Goal: Information Seeking & Learning: Learn about a topic

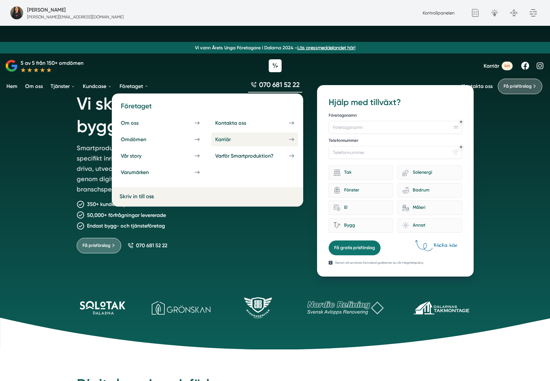
click at [230, 137] on div "Karriär" at bounding box center [230, 139] width 31 height 6
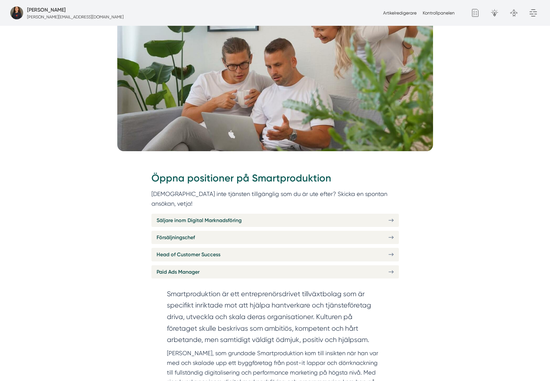
scroll to position [152, 0]
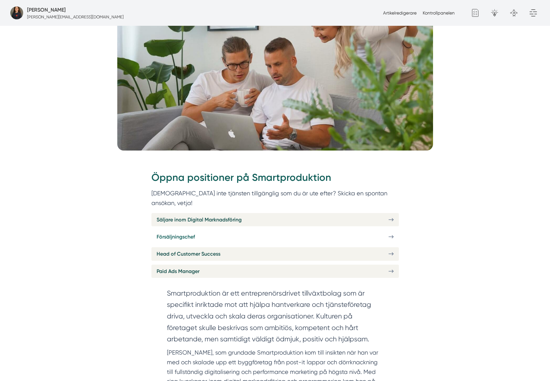
click at [181, 233] on span "Försäljningschef" at bounding box center [176, 237] width 38 height 8
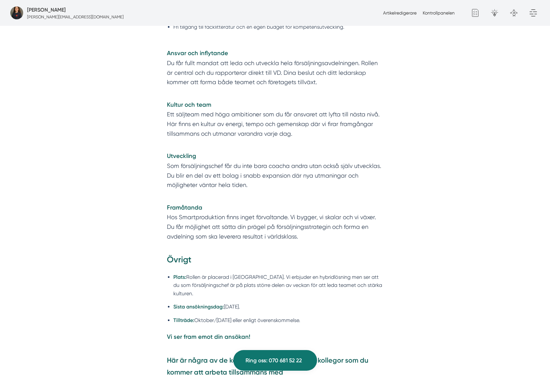
scroll to position [1405, 0]
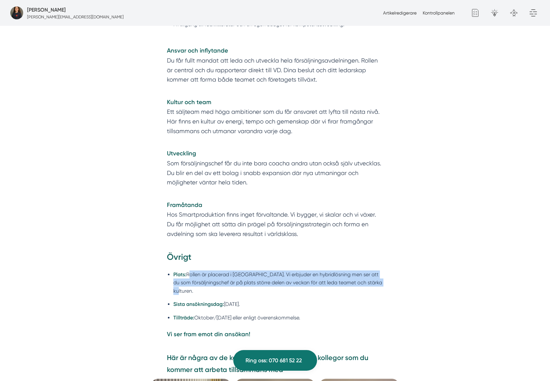
drag, startPoint x: 197, startPoint y: 290, endPoint x: 188, endPoint y: 274, distance: 18.9
click at [188, 274] on li "Plats: Rollen är placerad i Stockholm. Vi erbjuder en hybridlösning men ser att…" at bounding box center [278, 282] width 210 height 24
copy li "Rollen är placerad i Stockholm. Vi erbjuder en hybridlösning men ser att du som…"
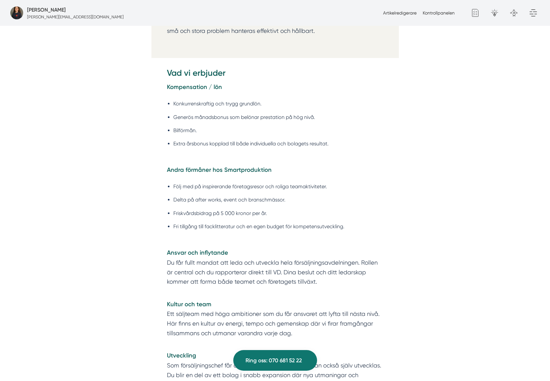
scroll to position [1202, 0]
drag, startPoint x: 314, startPoint y: 118, endPoint x: 176, endPoint y: 118, distance: 137.6
click at [176, 118] on li "Generös månadsbonus som belönar prestation på hög nivå." at bounding box center [278, 117] width 210 height 8
